Goal: Task Accomplishment & Management: Manage account settings

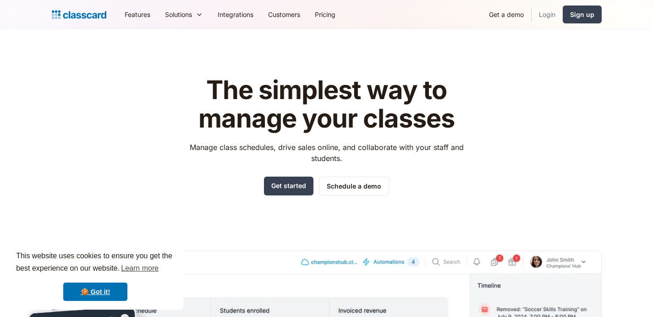
click at [544, 14] on link "Login" at bounding box center [546, 14] width 31 height 21
